Goal: Task Accomplishment & Management: Complete application form

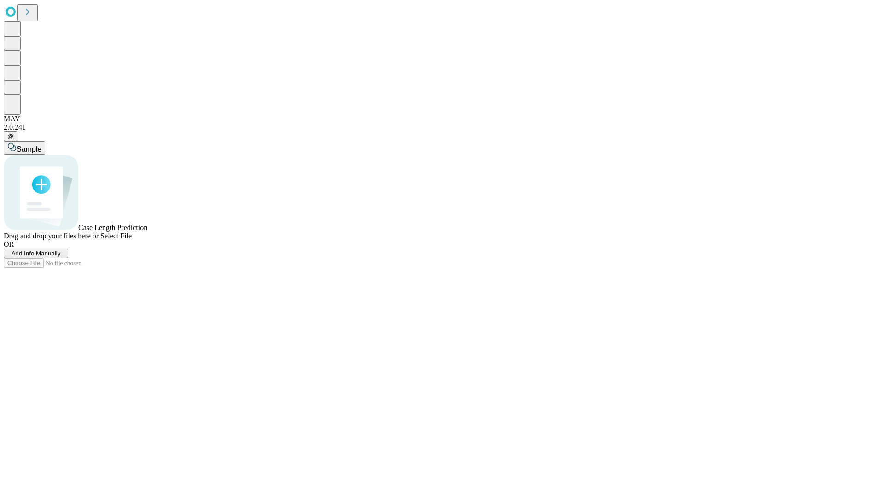
click at [61, 257] on span "Add Info Manually" at bounding box center [36, 253] width 49 height 7
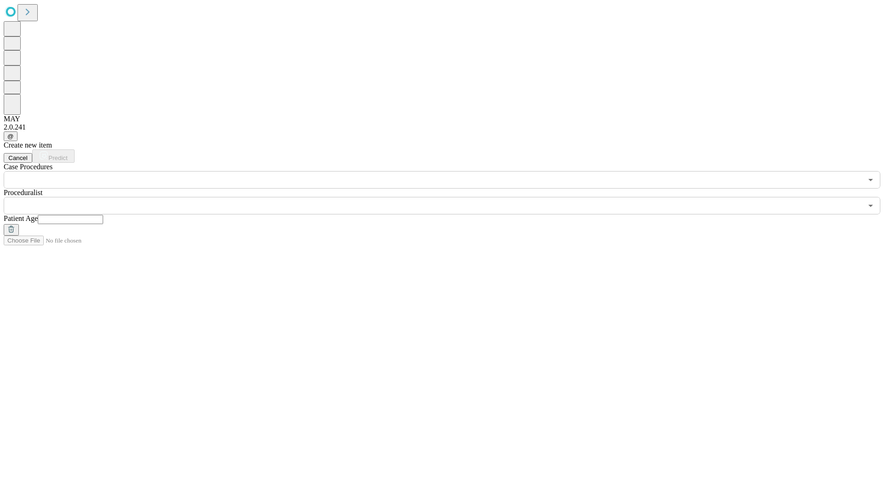
click at [103, 215] on input "text" at bounding box center [70, 219] width 65 height 9
type input "**"
